Goal: Information Seeking & Learning: Learn about a topic

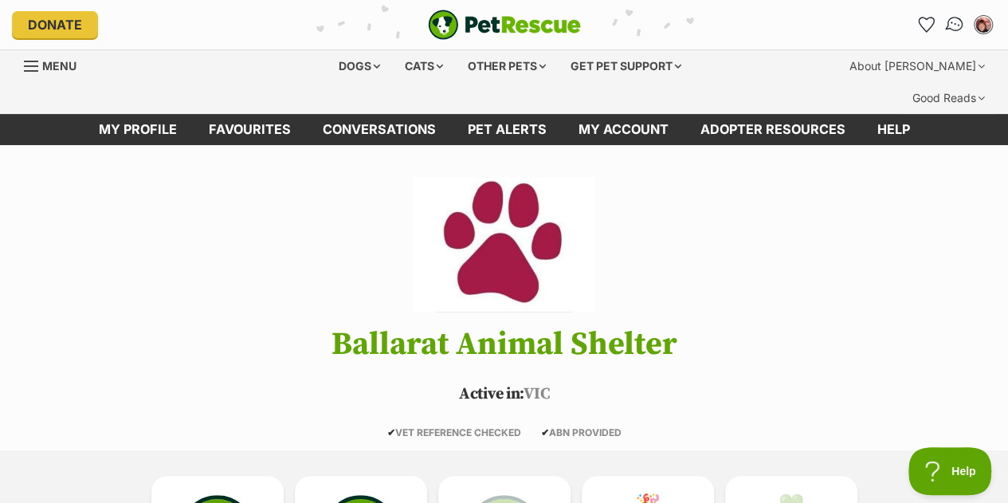
click at [950, 20] on img "Conversations" at bounding box center [956, 24] width 22 height 21
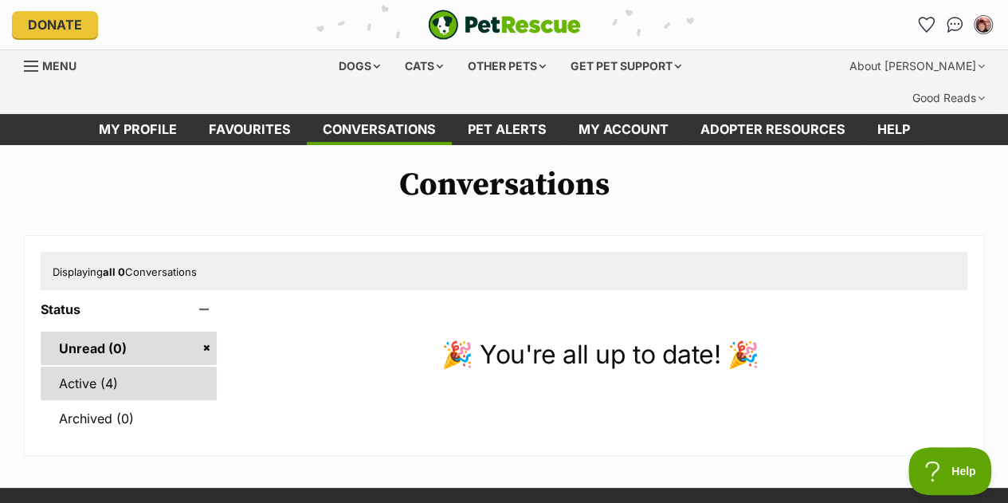
click at [83, 367] on link "Active (4)" at bounding box center [129, 383] width 176 height 33
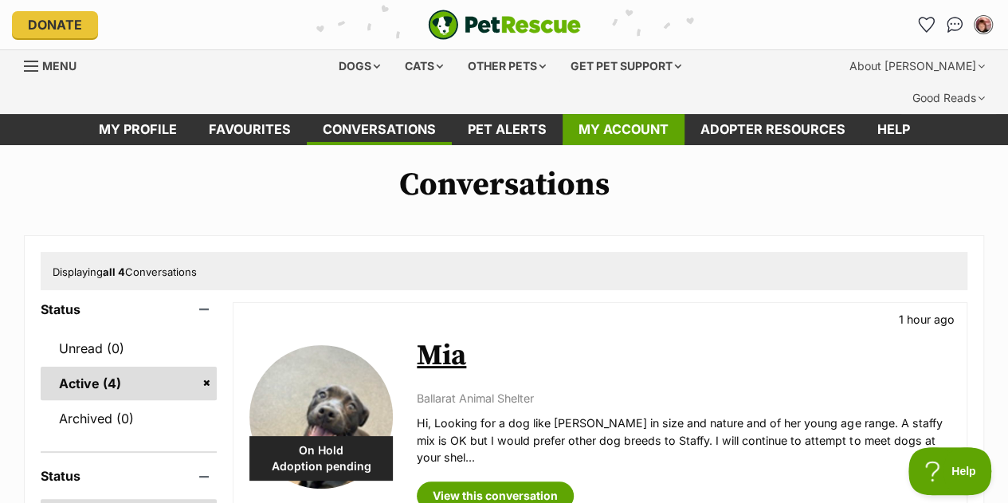
click at [647, 114] on link "My account" at bounding box center [624, 129] width 122 height 31
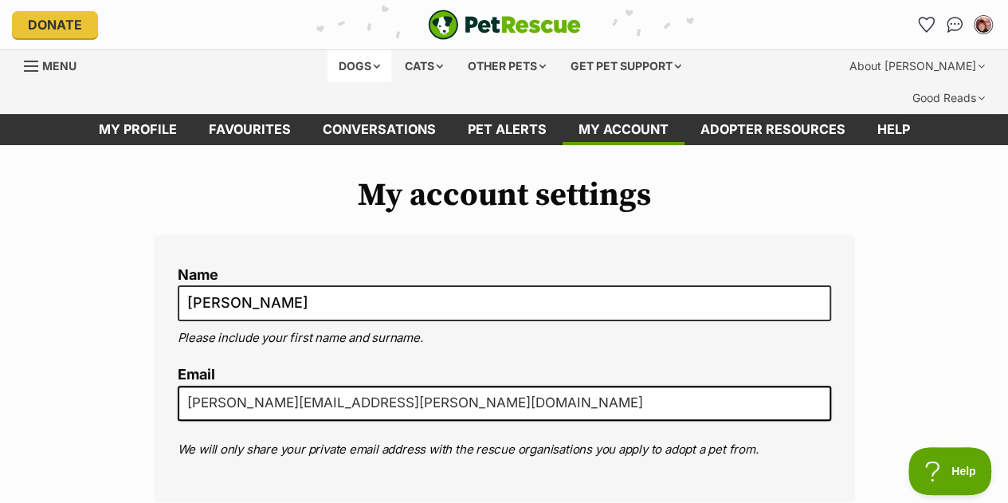
click at [368, 65] on div "Dogs" at bounding box center [360, 66] width 64 height 32
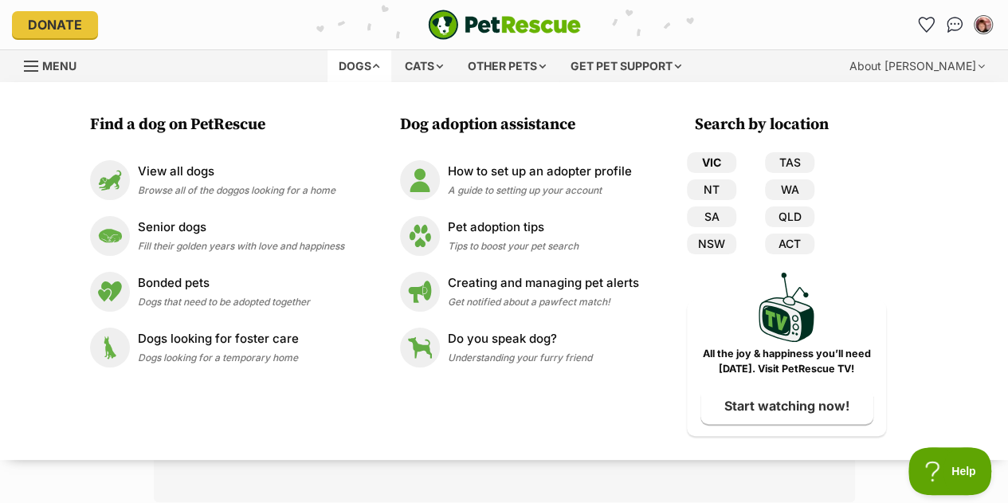
click at [714, 160] on link "VIC" at bounding box center [711, 162] width 49 height 21
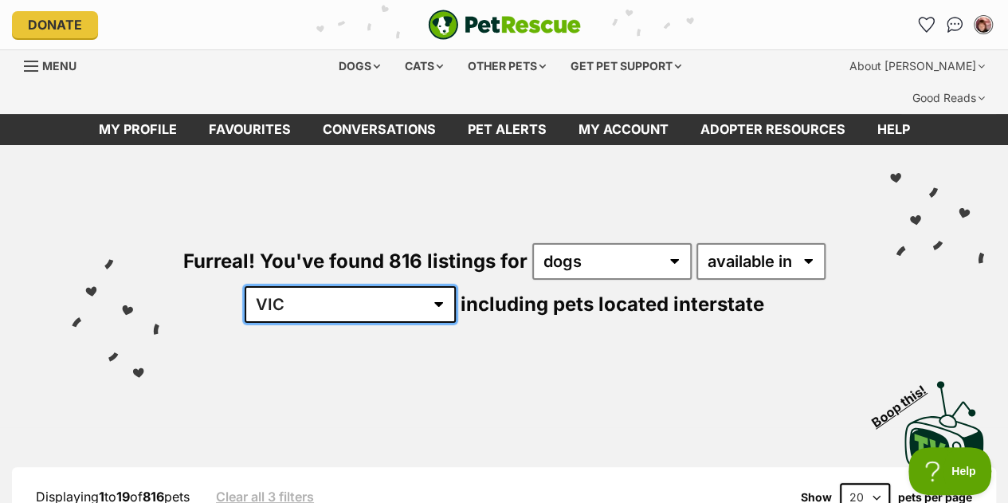
click at [394, 286] on select "Australia ACT NSW NT QLD SA TAS VIC WA" at bounding box center [350, 304] width 211 height 37
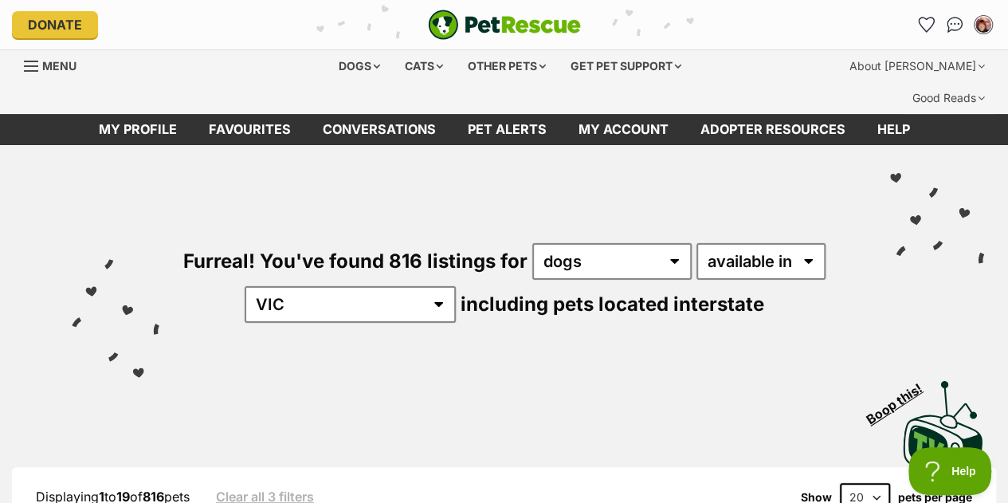
click at [397, 367] on div "Visit PetRescue TV (external site) Boop this!" at bounding box center [504, 425] width 961 height 116
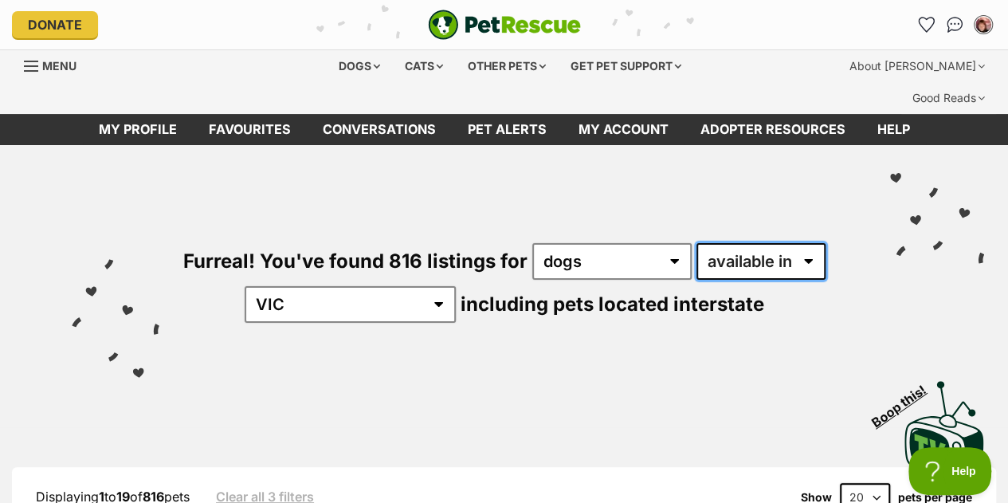
click at [813, 243] on select "available in located in" at bounding box center [761, 261] width 129 height 37
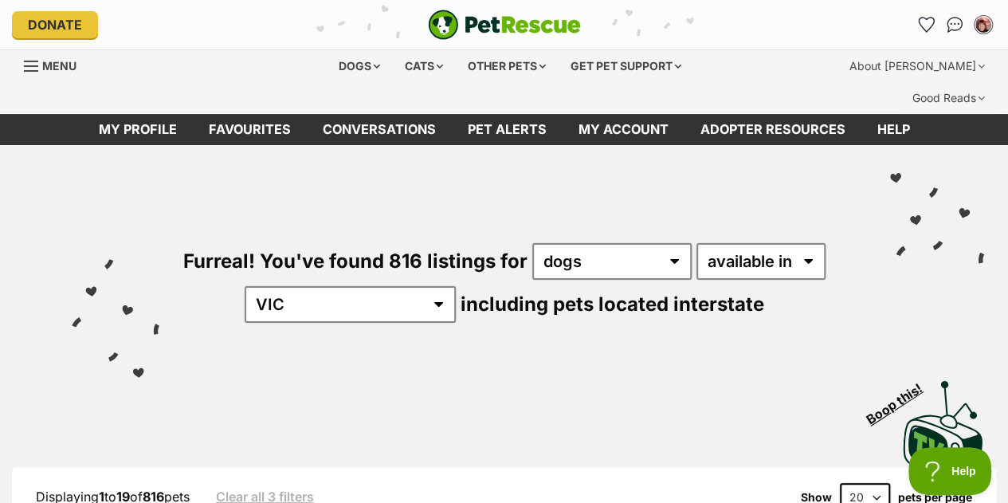
click at [733, 367] on div "Visit PetRescue TV (external site) Boop this!" at bounding box center [504, 425] width 961 height 116
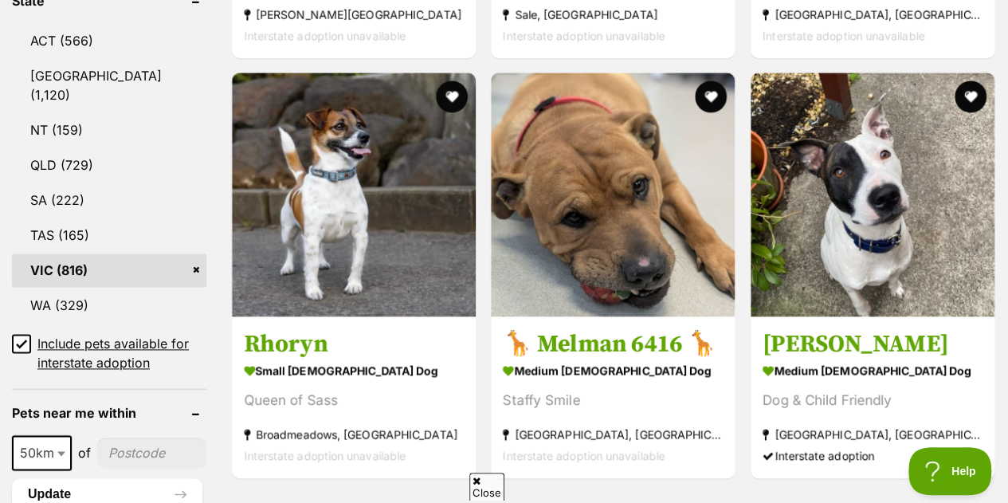
scroll to position [916, 0]
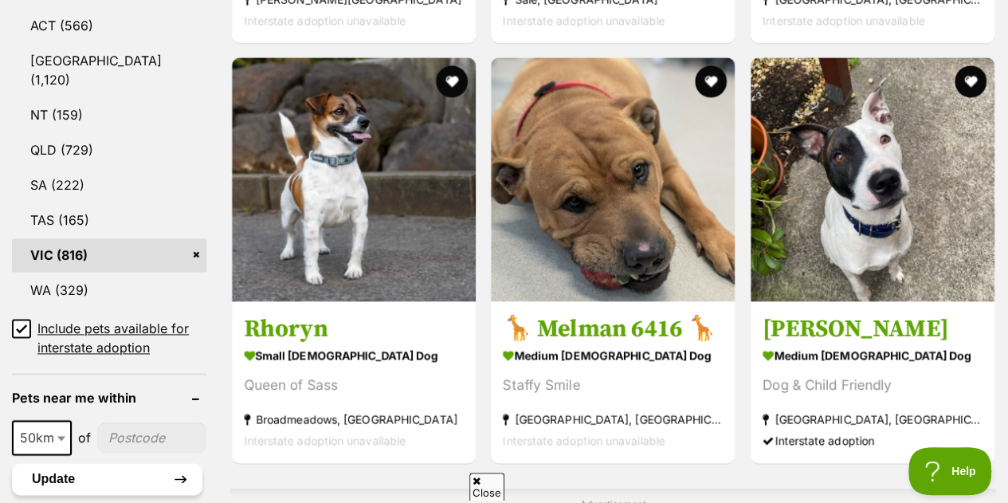
click at [74, 463] on button "Update" at bounding box center [107, 479] width 191 height 32
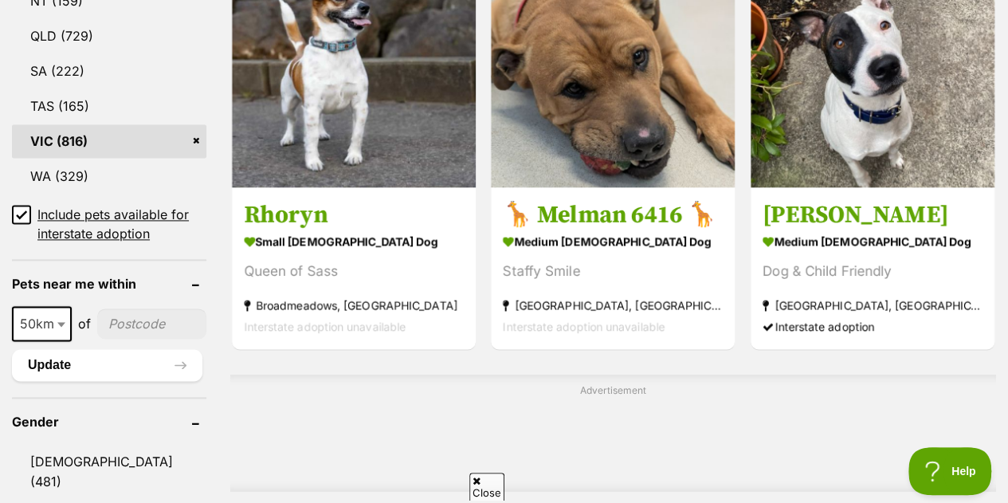
scroll to position [1035, 0]
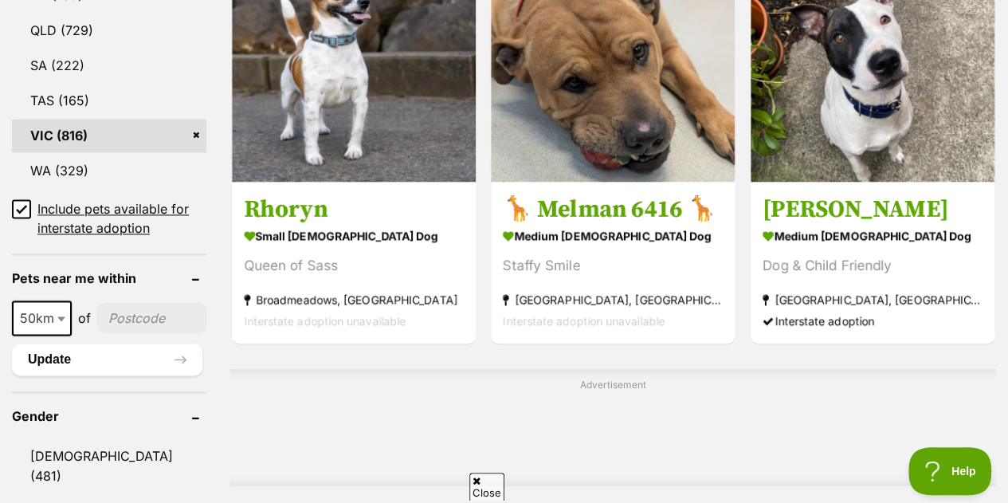
click at [143, 303] on input"] "postcode" at bounding box center [151, 318] width 109 height 30
type input"] "3350"
click at [40, 344] on button "Update" at bounding box center [107, 360] width 191 height 32
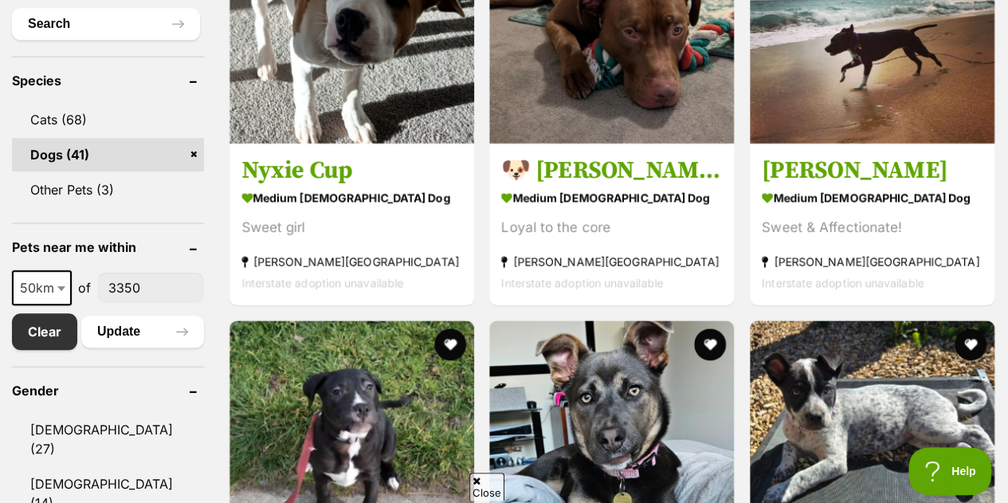
scroll to position [673, 0]
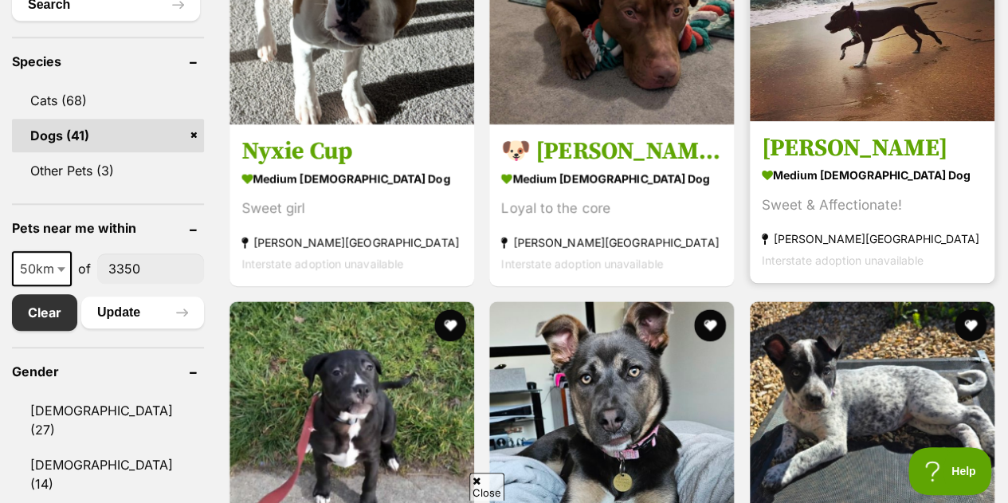
click at [823, 163] on strong "medium [DEMOGRAPHIC_DATA] Dog" at bounding box center [872, 174] width 221 height 23
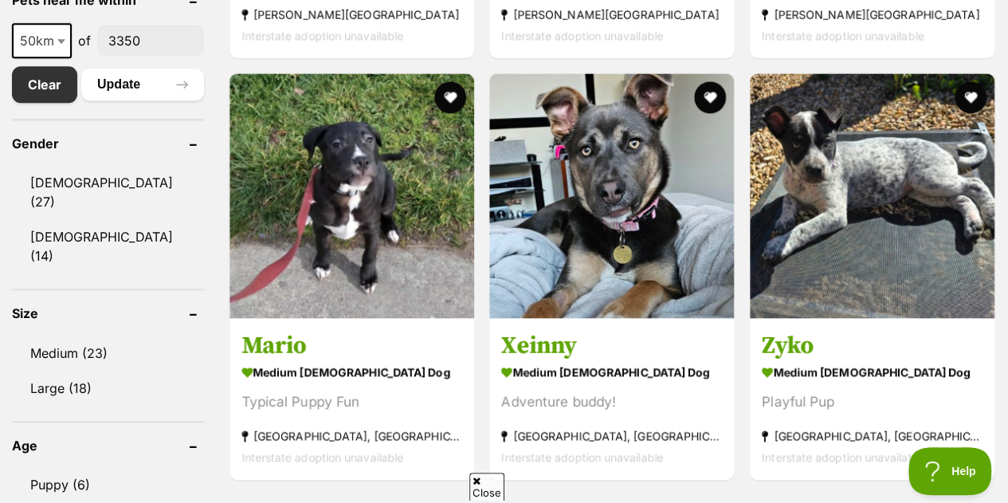
scroll to position [912, 0]
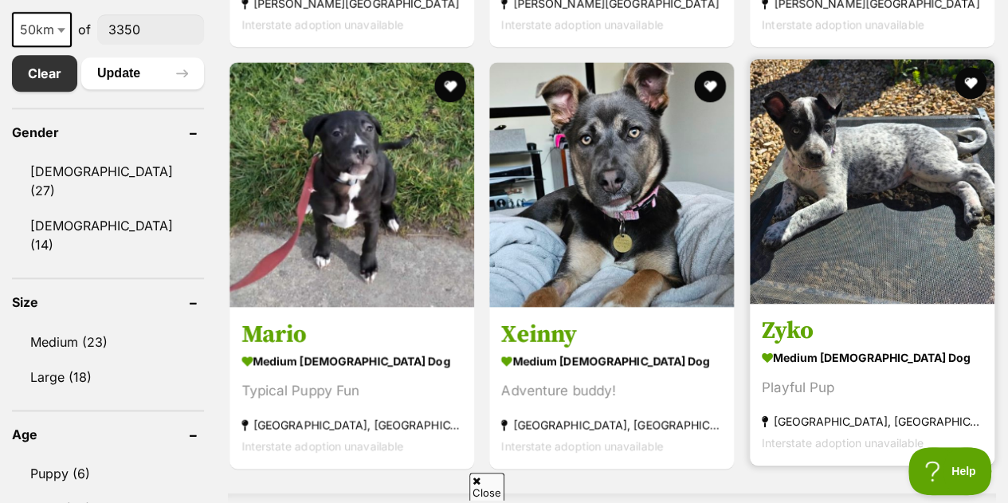
click at [917, 168] on img at bounding box center [872, 181] width 245 height 245
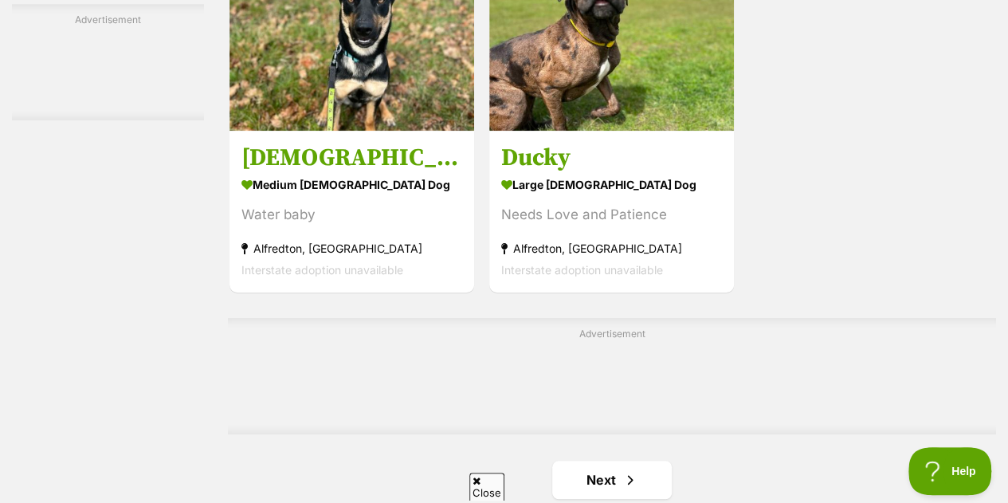
scroll to position [3518, 0]
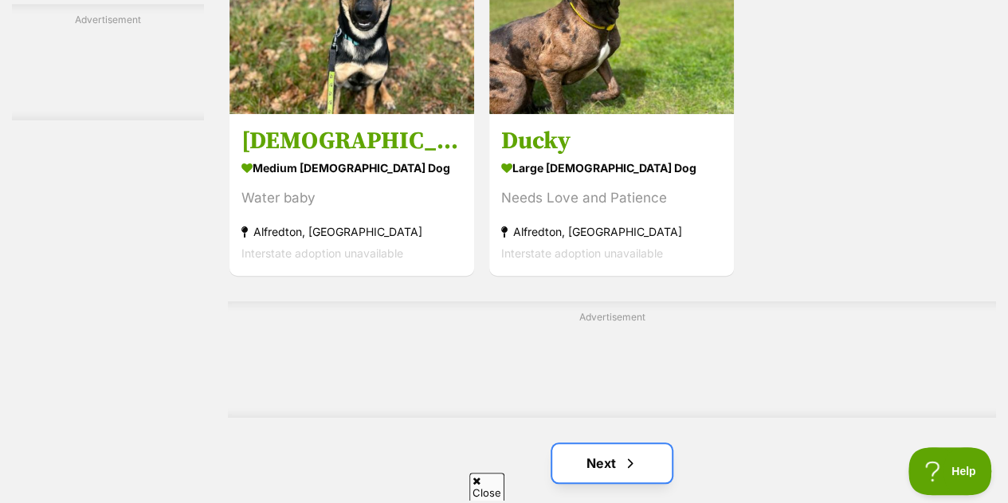
click at [610, 444] on link "Next" at bounding box center [612, 463] width 120 height 38
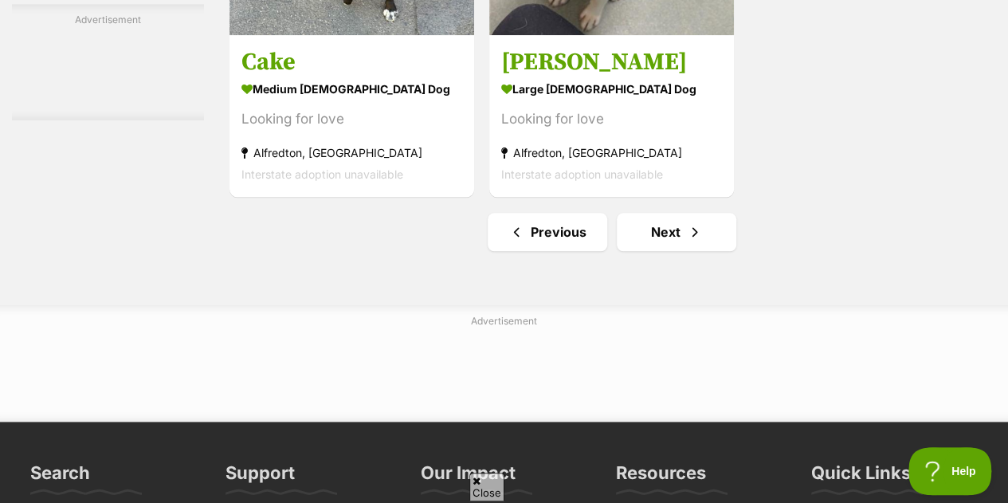
scroll to position [3754, 0]
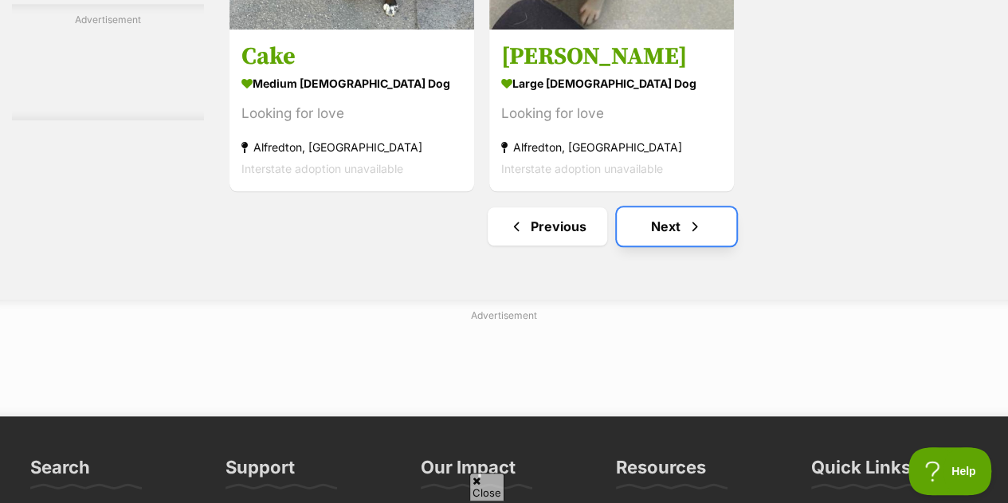
click at [679, 207] on link "Next" at bounding box center [677, 226] width 120 height 38
